Goal: Information Seeking & Learning: Find specific fact

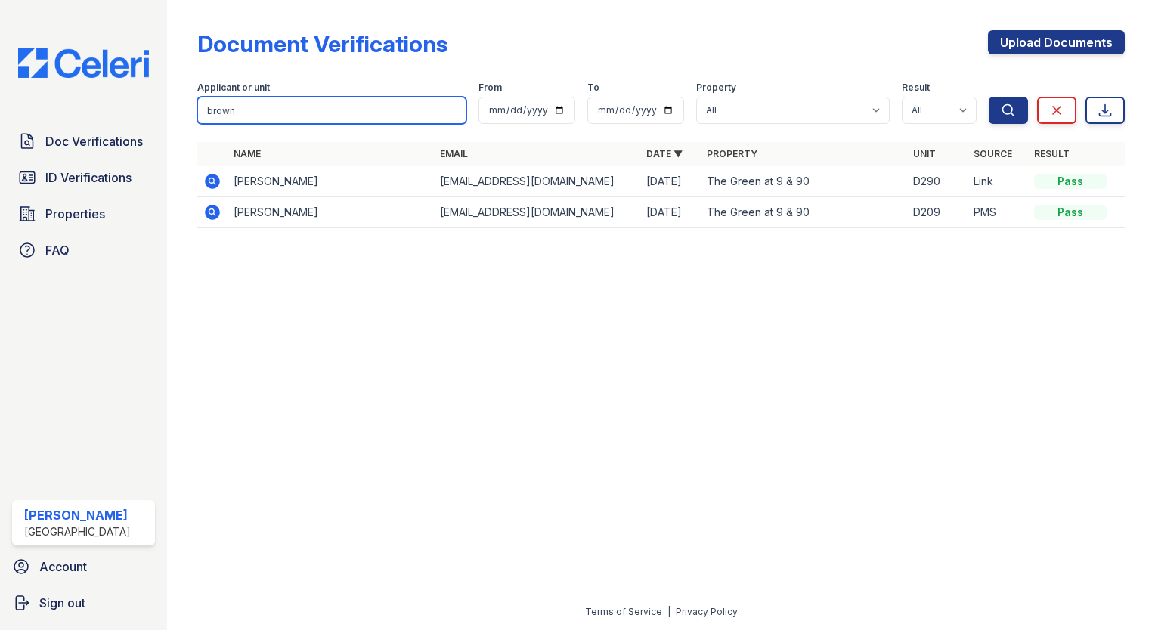
click at [238, 107] on input "brown" at bounding box center [331, 110] width 269 height 27
drag, startPoint x: 236, startPoint y: 107, endPoint x: 181, endPoint y: 98, distance: 55.2
click at [182, 100] on div "Document Verifications Upload Documents Filter Applicant or unit brown From To …" at bounding box center [661, 315] width 988 height 630
type input "[PERSON_NAME]"
click at [989, 97] on button "Search" at bounding box center [1008, 110] width 39 height 27
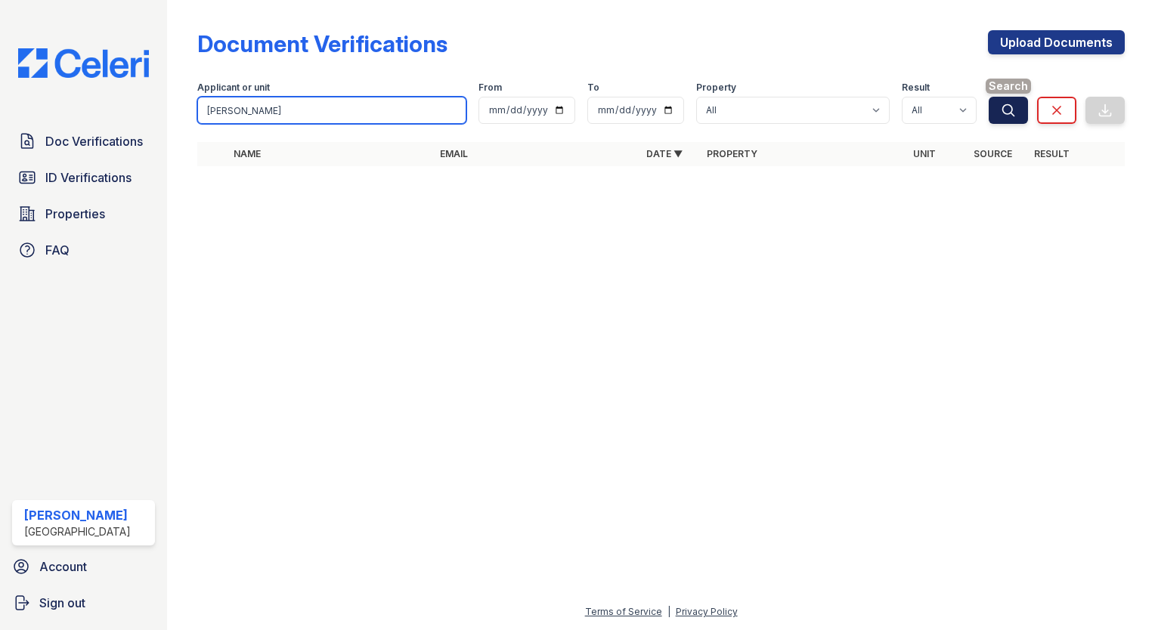
type input "[PERSON_NAME]"
click at [1013, 113] on icon "submit" at bounding box center [1008, 110] width 15 height 15
drag, startPoint x: 277, startPoint y: 105, endPoint x: 165, endPoint y: 106, distance: 111.9
click at [165, 106] on div "Doc Verifications ID Verifications Properties FAQ [PERSON_NAME] [GEOGRAPHIC_DAT…" at bounding box center [577, 315] width 1155 height 630
type input "norsigian"
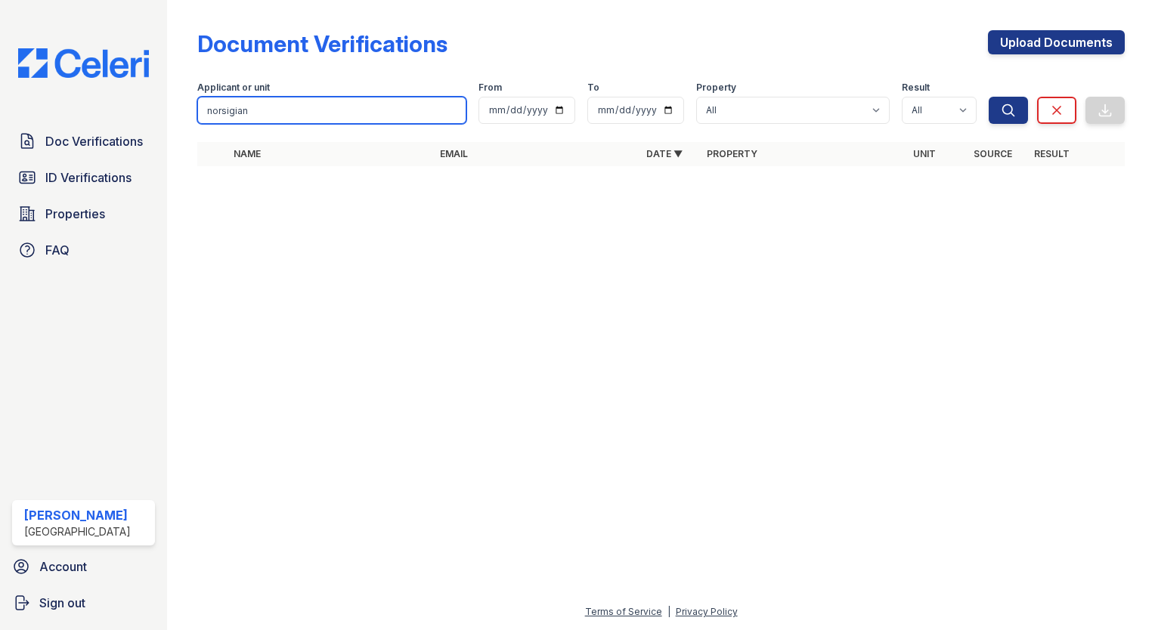
click at [989, 97] on button "Search" at bounding box center [1008, 110] width 39 height 27
drag, startPoint x: 252, startPoint y: 113, endPoint x: 197, endPoint y: 107, distance: 56.3
click at [197, 107] on input "norsigian" at bounding box center [331, 110] width 269 height 27
type input "brown"
click at [989, 97] on button "Search" at bounding box center [1008, 110] width 39 height 27
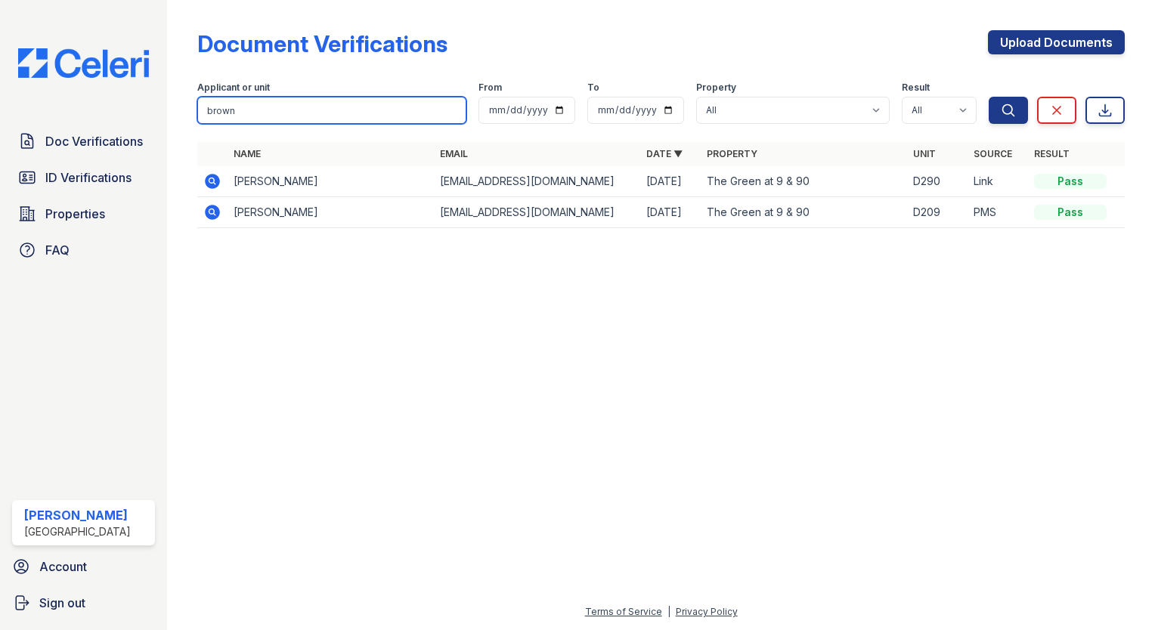
drag, startPoint x: 238, startPoint y: 108, endPoint x: 178, endPoint y: 104, distance: 59.8
click at [178, 105] on div "Document Verifications Upload Documents Filter Applicant or unit brown From To …" at bounding box center [661, 315] width 988 height 630
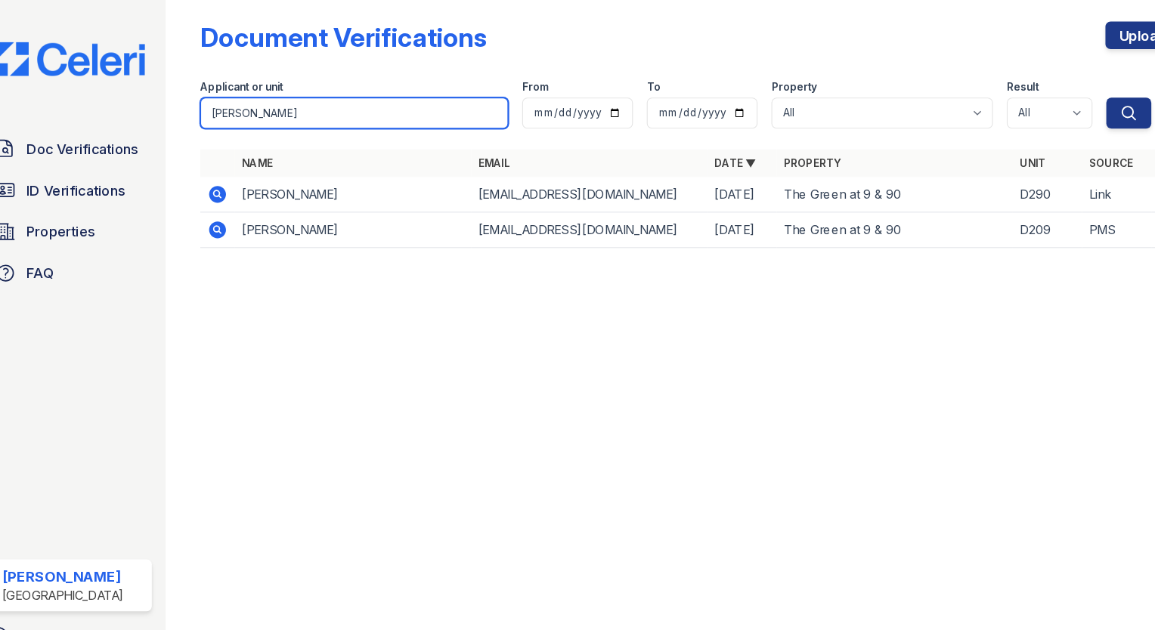
type input "[PERSON_NAME]"
click at [989, 97] on button "Search" at bounding box center [1008, 110] width 39 height 27
